Goal: Task Accomplishment & Management: Manage account settings

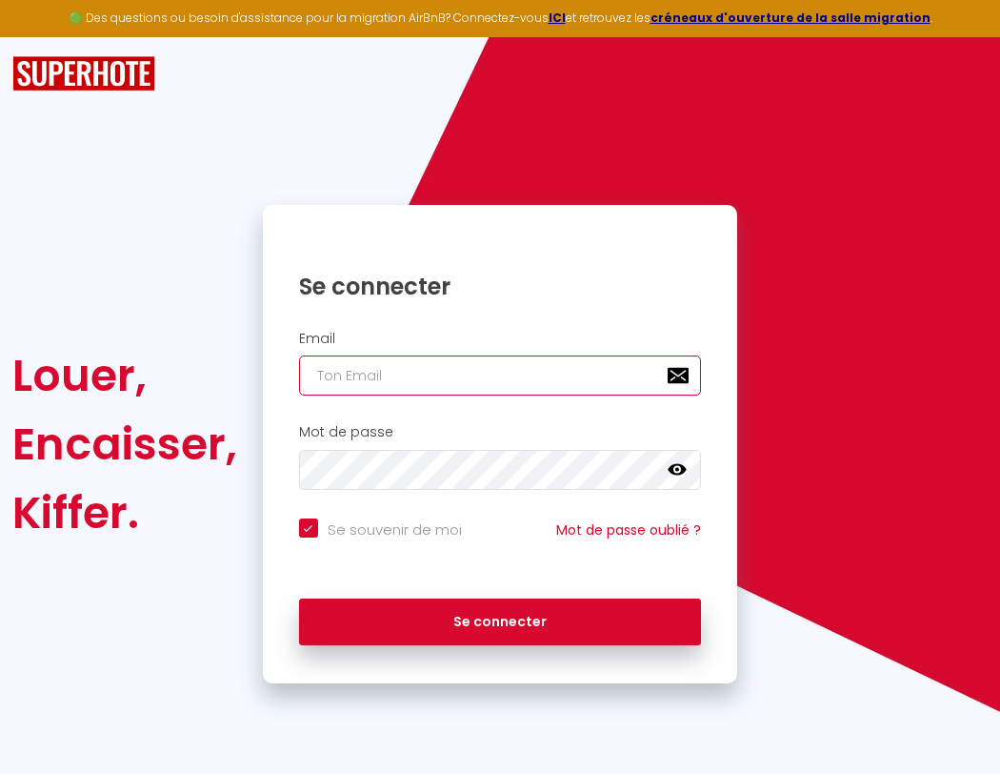
type input "s"
checkbox input "true"
type input "su"
checkbox input "true"
type input "sup"
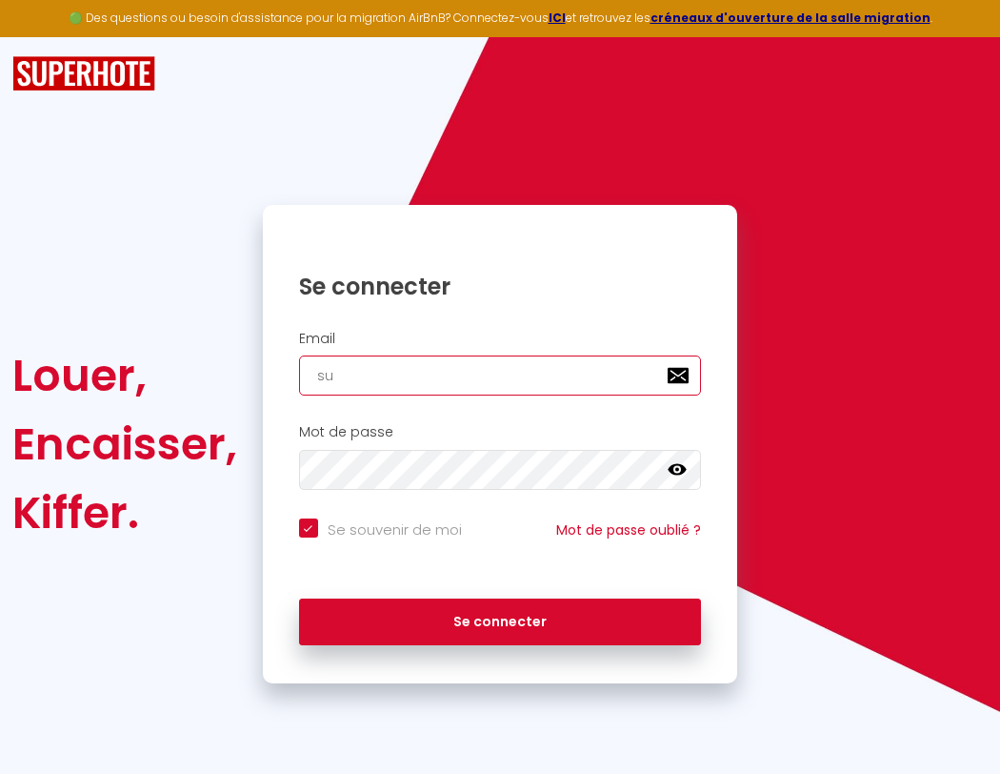
checkbox input "true"
type input "supe"
checkbox input "true"
type input "super"
checkbox input "true"
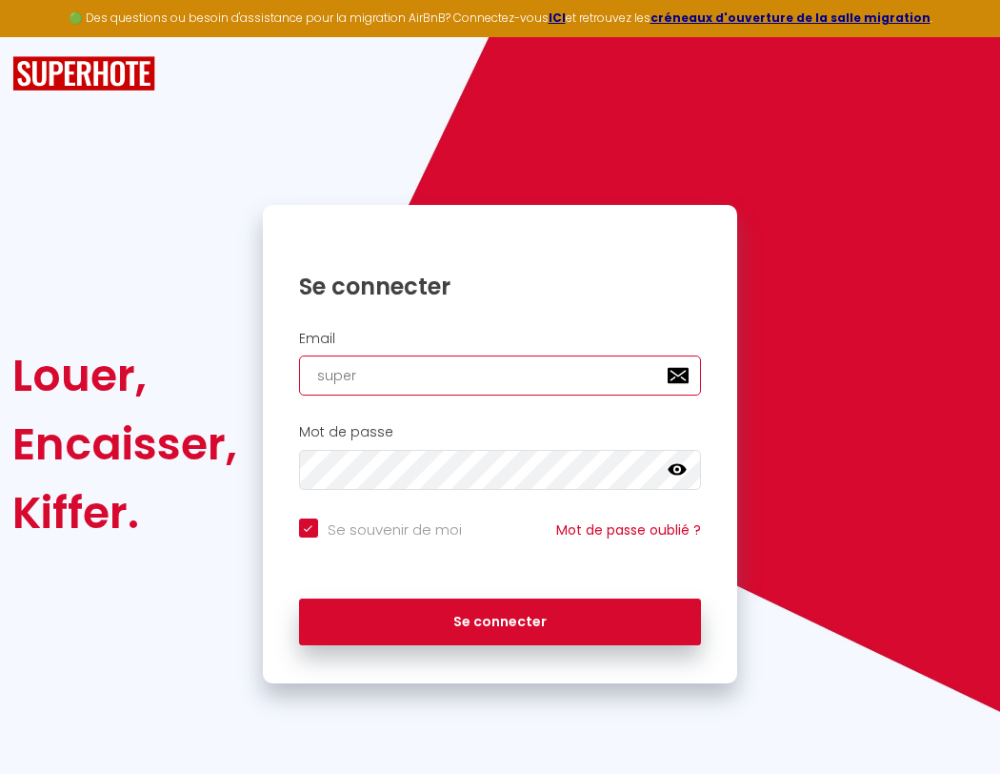
type input "superb"
checkbox input "true"
type input "s"
checkbox input "true"
type input "su"
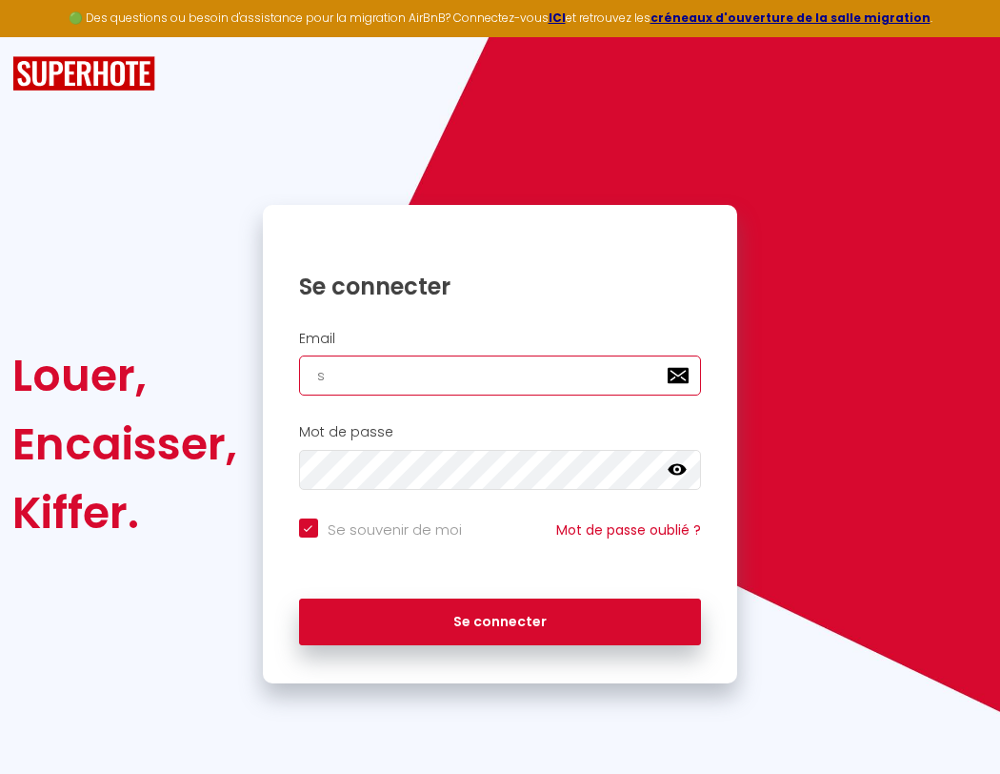
checkbox input "true"
type input "superbor"
checkbox input "true"
type input "sup"
checkbox input "true"
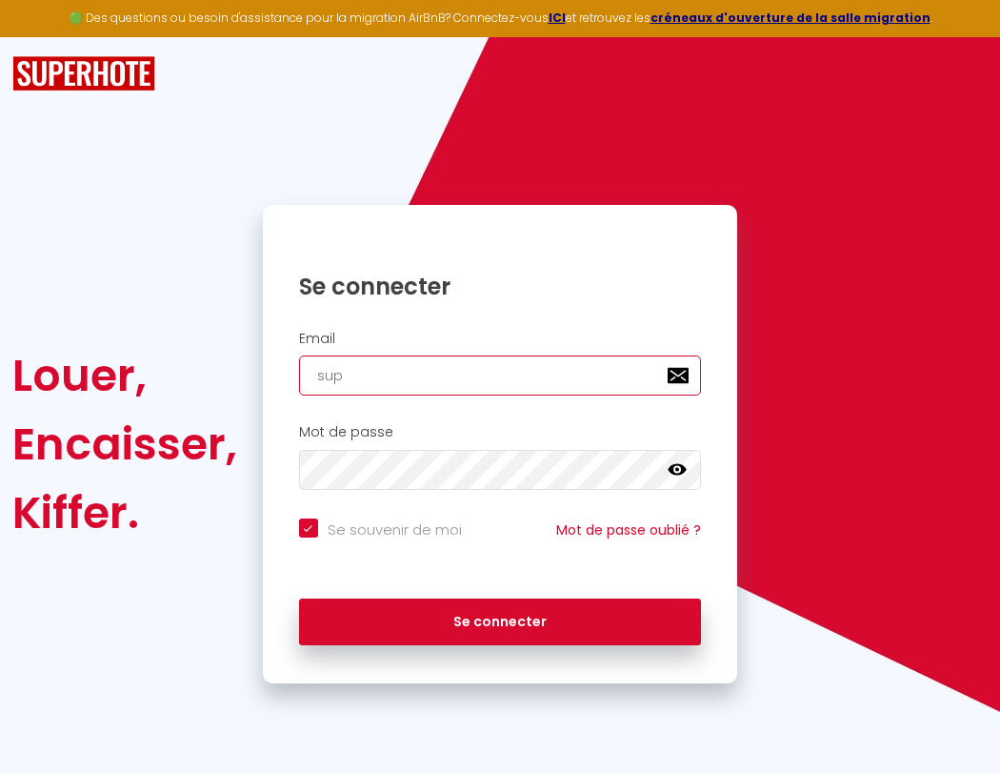
type input "superbord"
checkbox input "true"
type input "supe"
checkbox input "true"
type input "superborde"
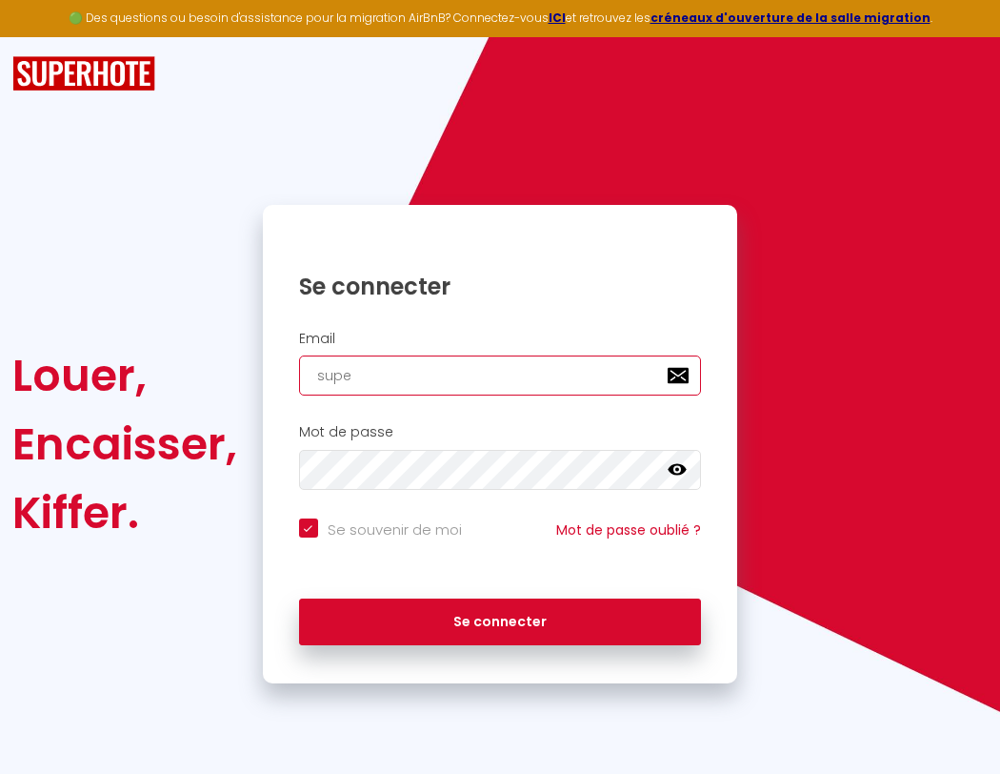
checkbox input "true"
type input "super"
checkbox input "true"
type input "superbordea"
checkbox input "true"
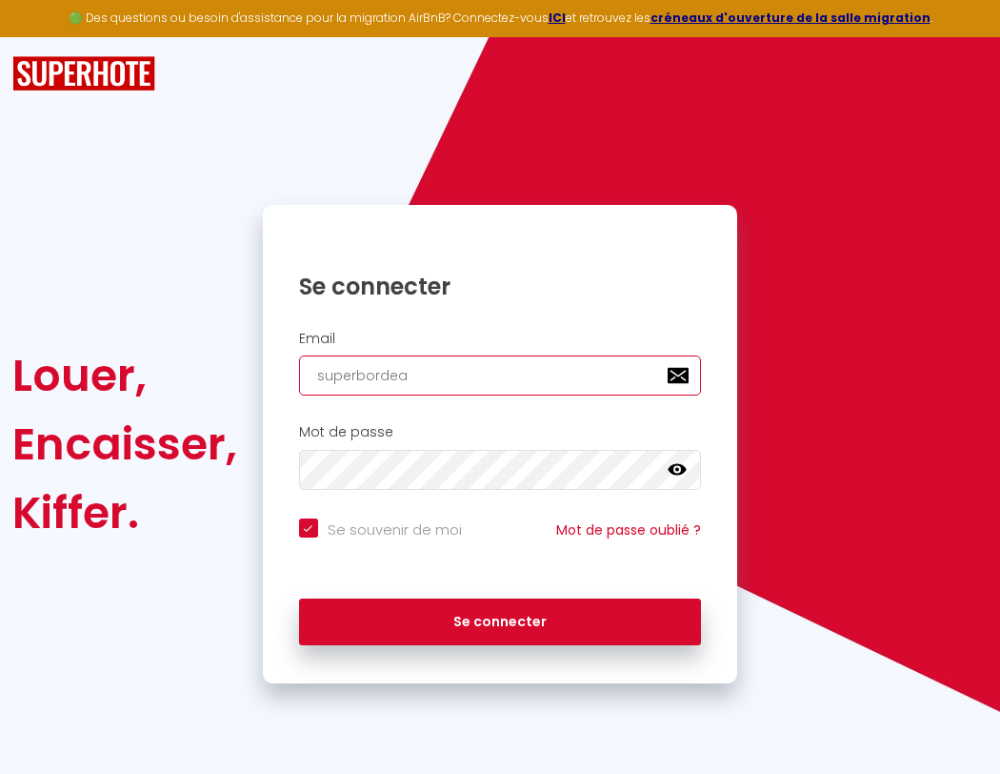
type input "superb"
checkbox input "true"
type input "superbordeau"
checkbox input "true"
type input "superbo"
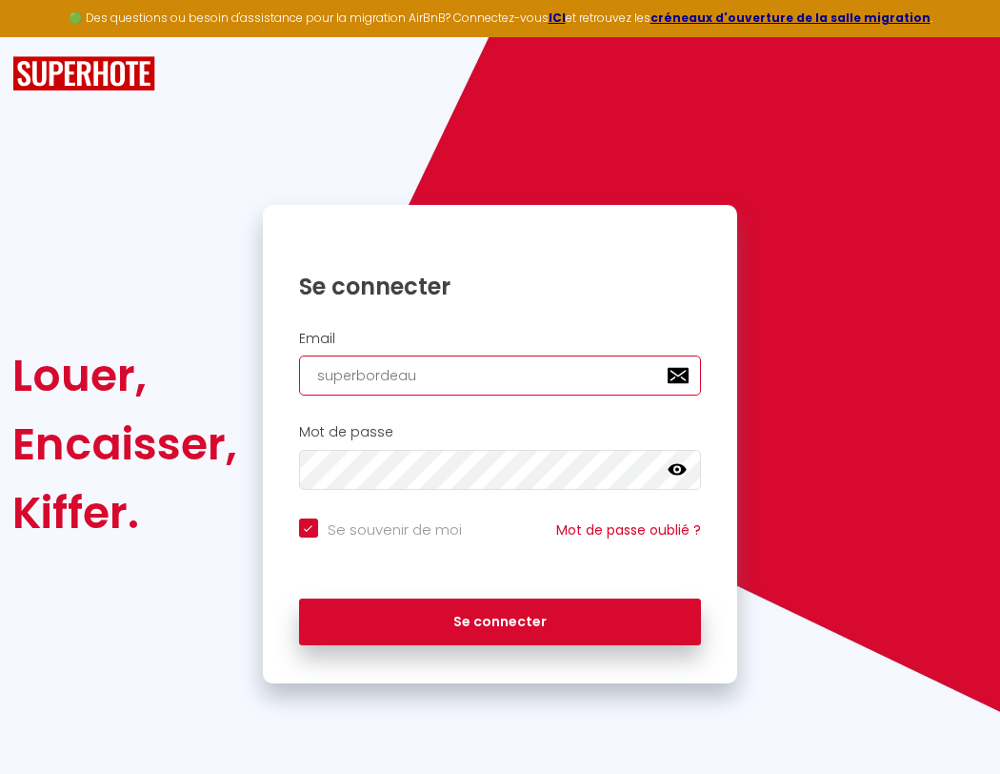
checkbox input "true"
type input "s"
checkbox input "true"
type input "su"
checkbox input "true"
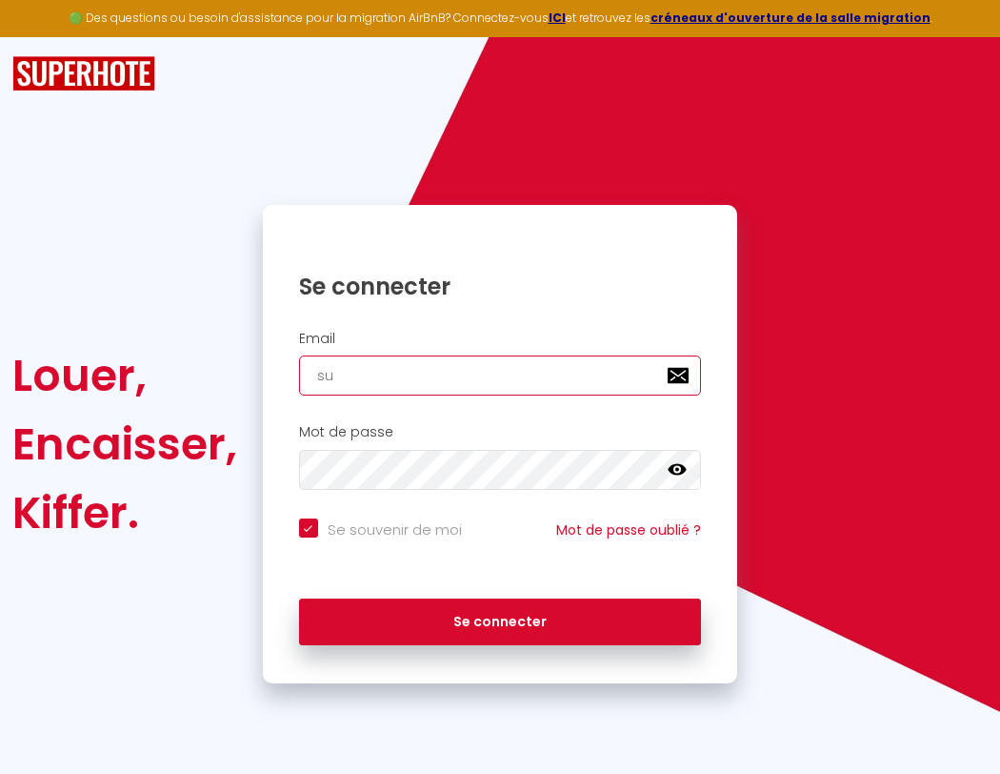
type input "superbordeaux@"
checkbox input "true"
type input "sup"
checkbox input "true"
type input "superbordeaux@g"
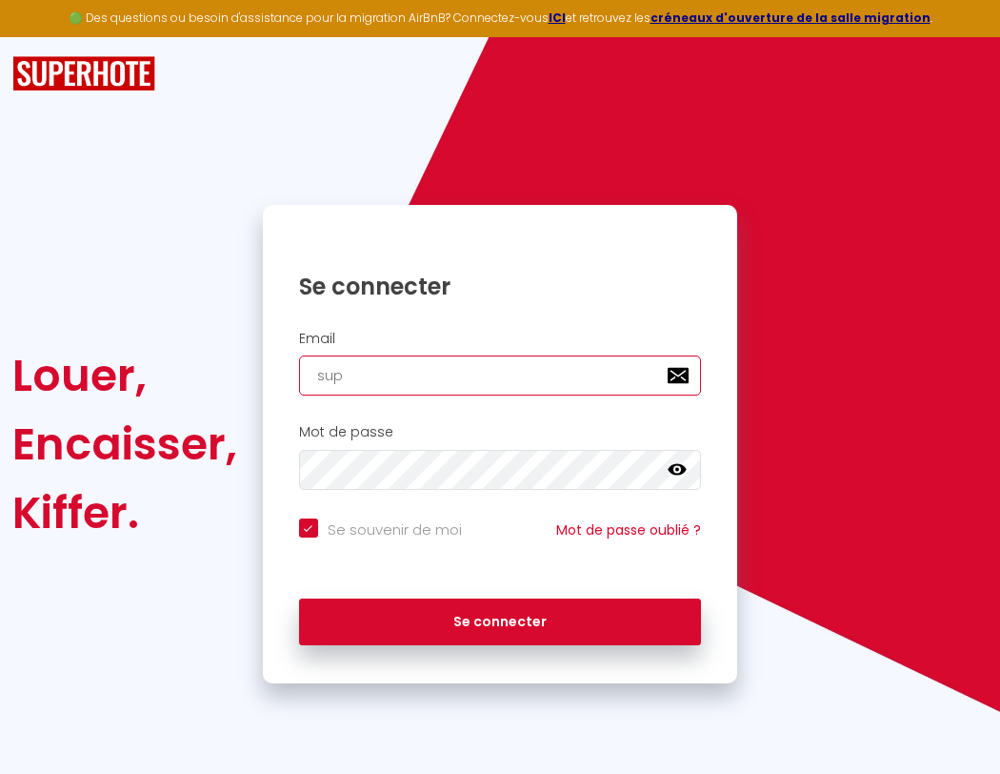
checkbox input "true"
type input "supe"
checkbox input "true"
type input "superbordeaux@gm"
checkbox input "true"
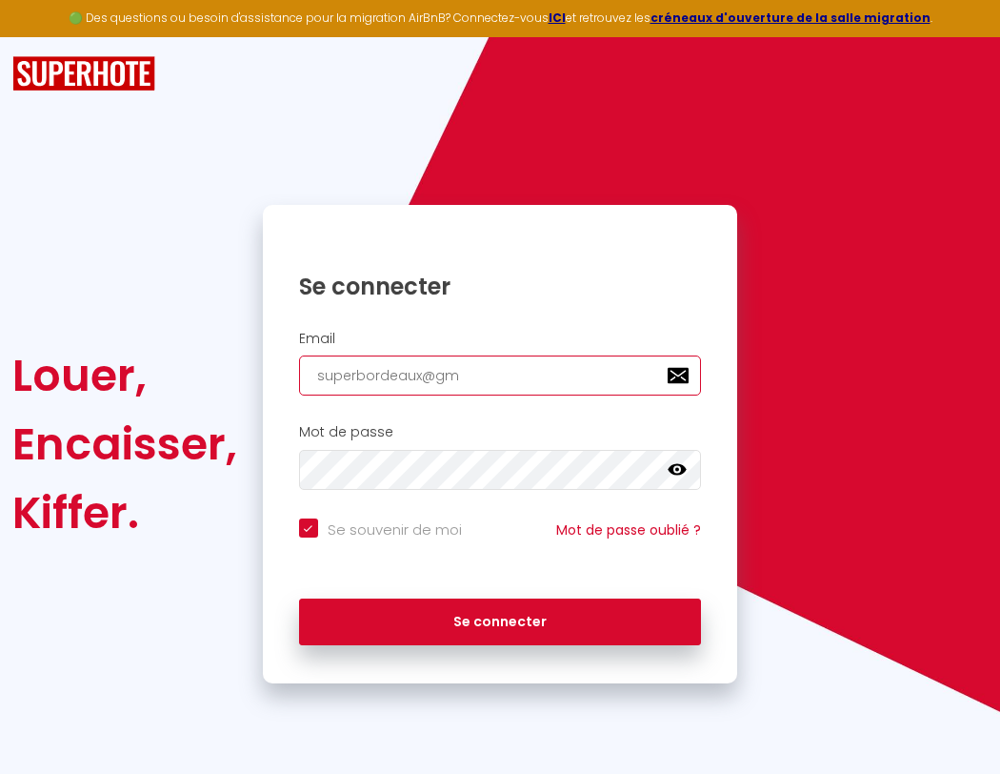
type input "super"
checkbox input "true"
type input "superbordeaux@gma"
checkbox input "true"
type input "superbordeaux@gmai"
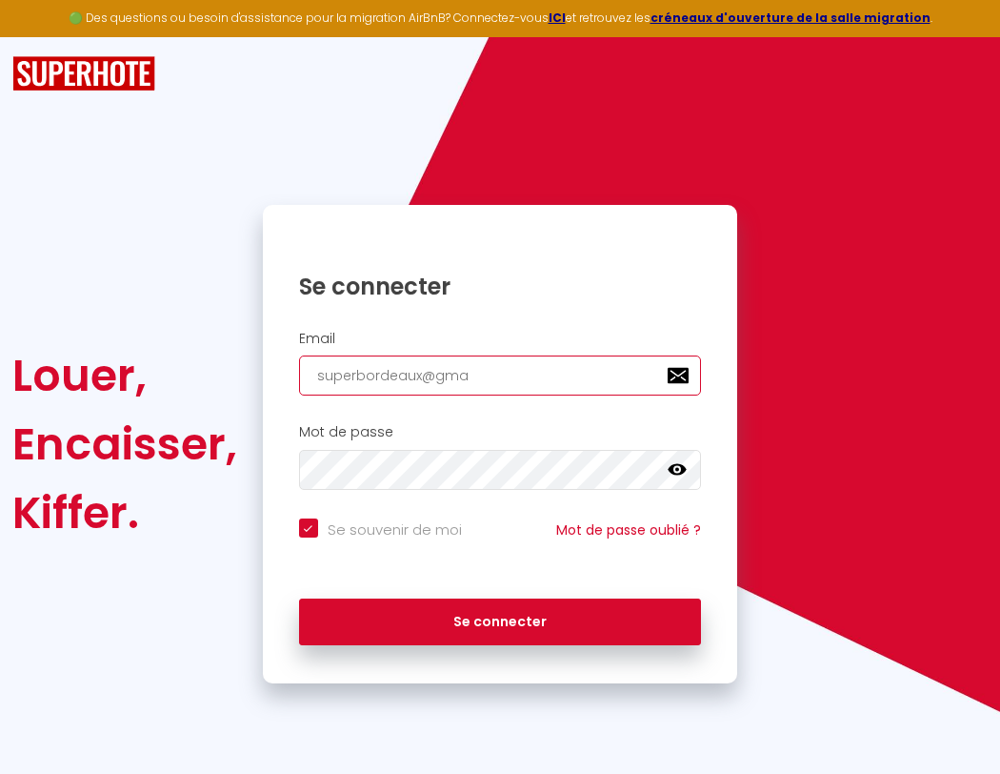
checkbox input "true"
type input "[EMAIL_ADDRESS]"
checkbox input "true"
